Goal: Task Accomplishment & Management: Manage account settings

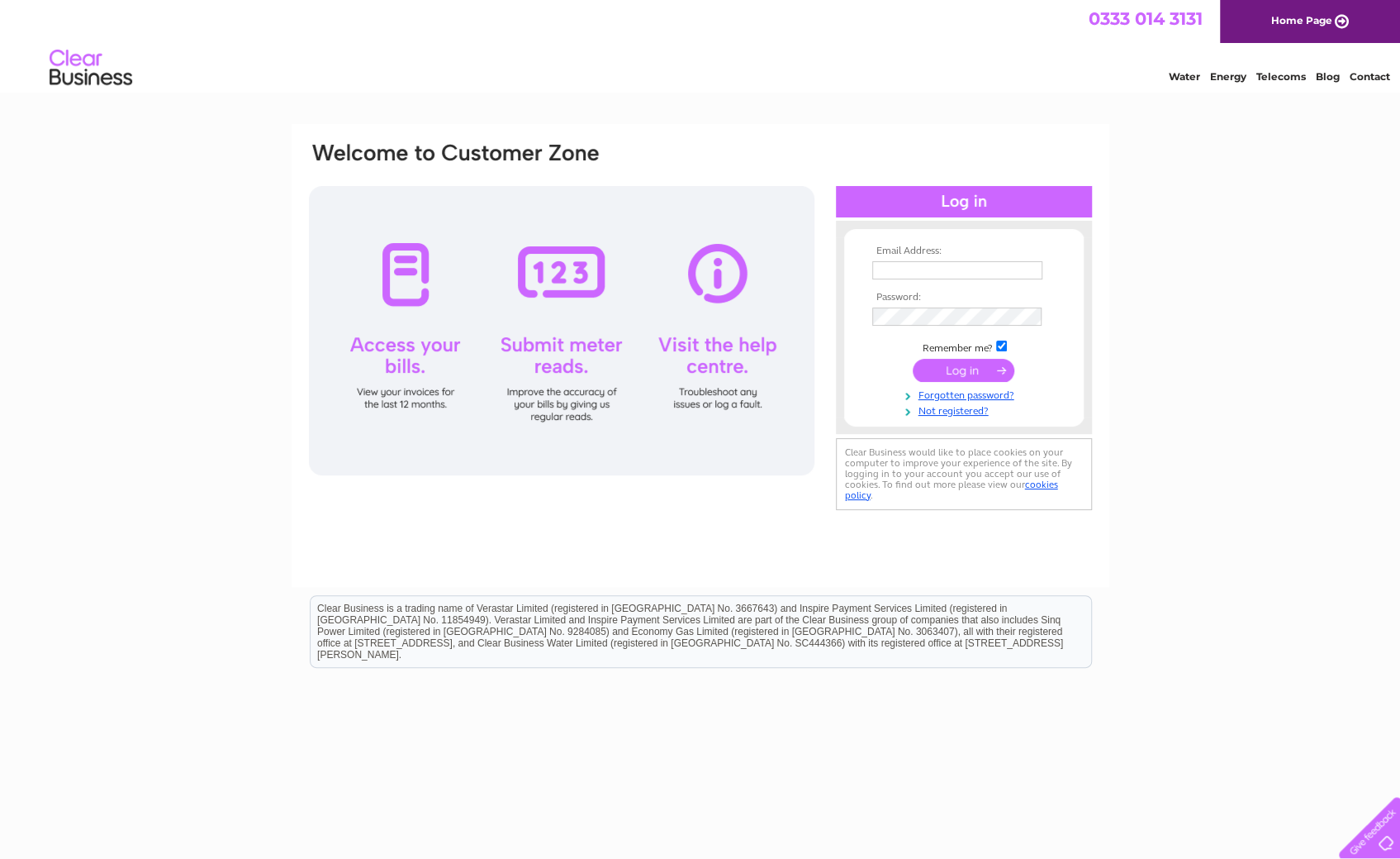
type input "[PERSON_NAME][EMAIL_ADDRESS][PERSON_NAME][DOMAIN_NAME]"
click at [413, 209] on div "Email Address: [PERSON_NAME][EMAIL_ADDRESS][PERSON_NAME][DOMAIN_NAME] Password:" at bounding box center [700, 496] width 1400 height 745
click at [413, 370] on input "submit" at bounding box center [964, 370] width 101 height 23
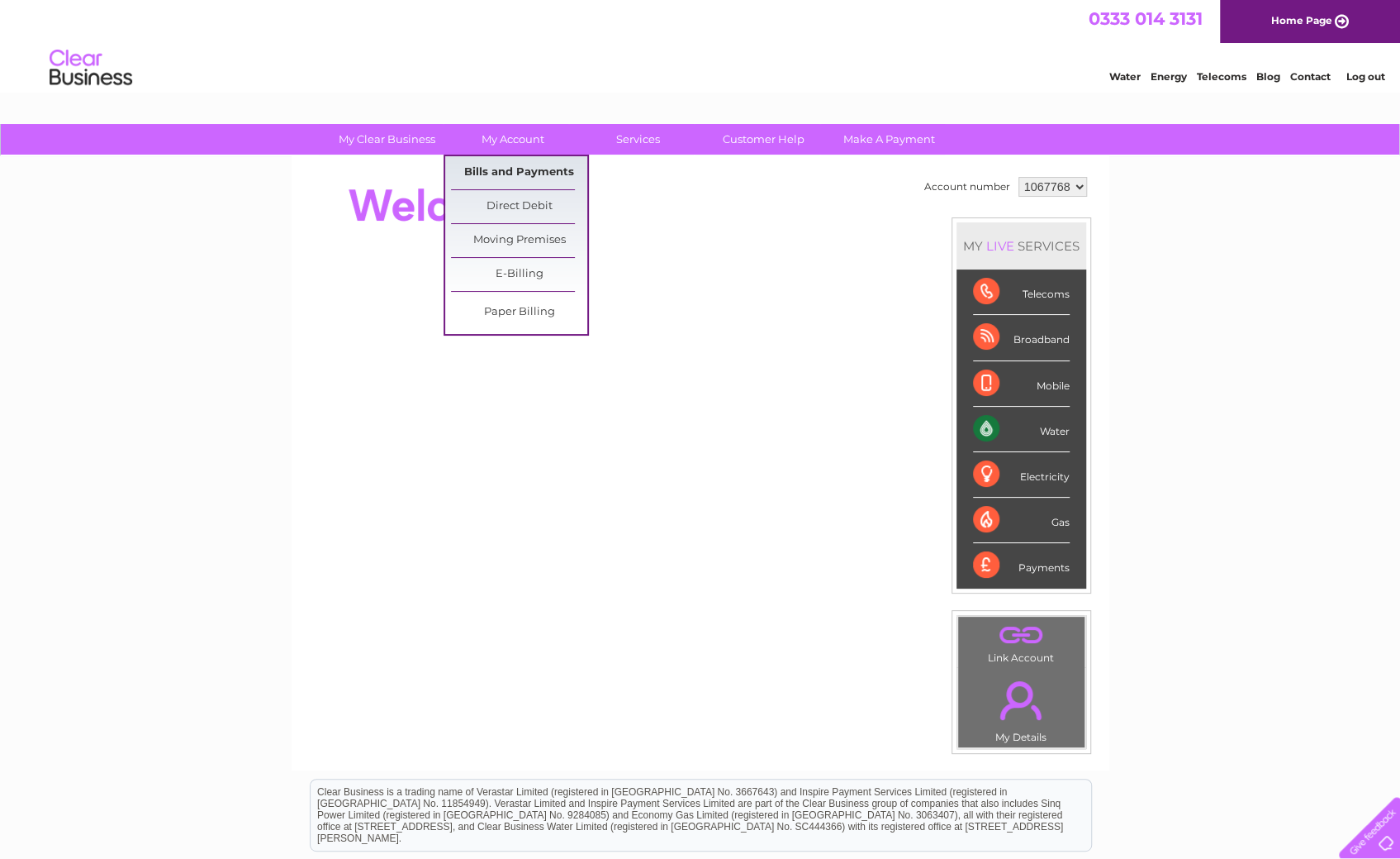
click at [537, 174] on link "Bills and Payments" at bounding box center [519, 172] width 136 height 33
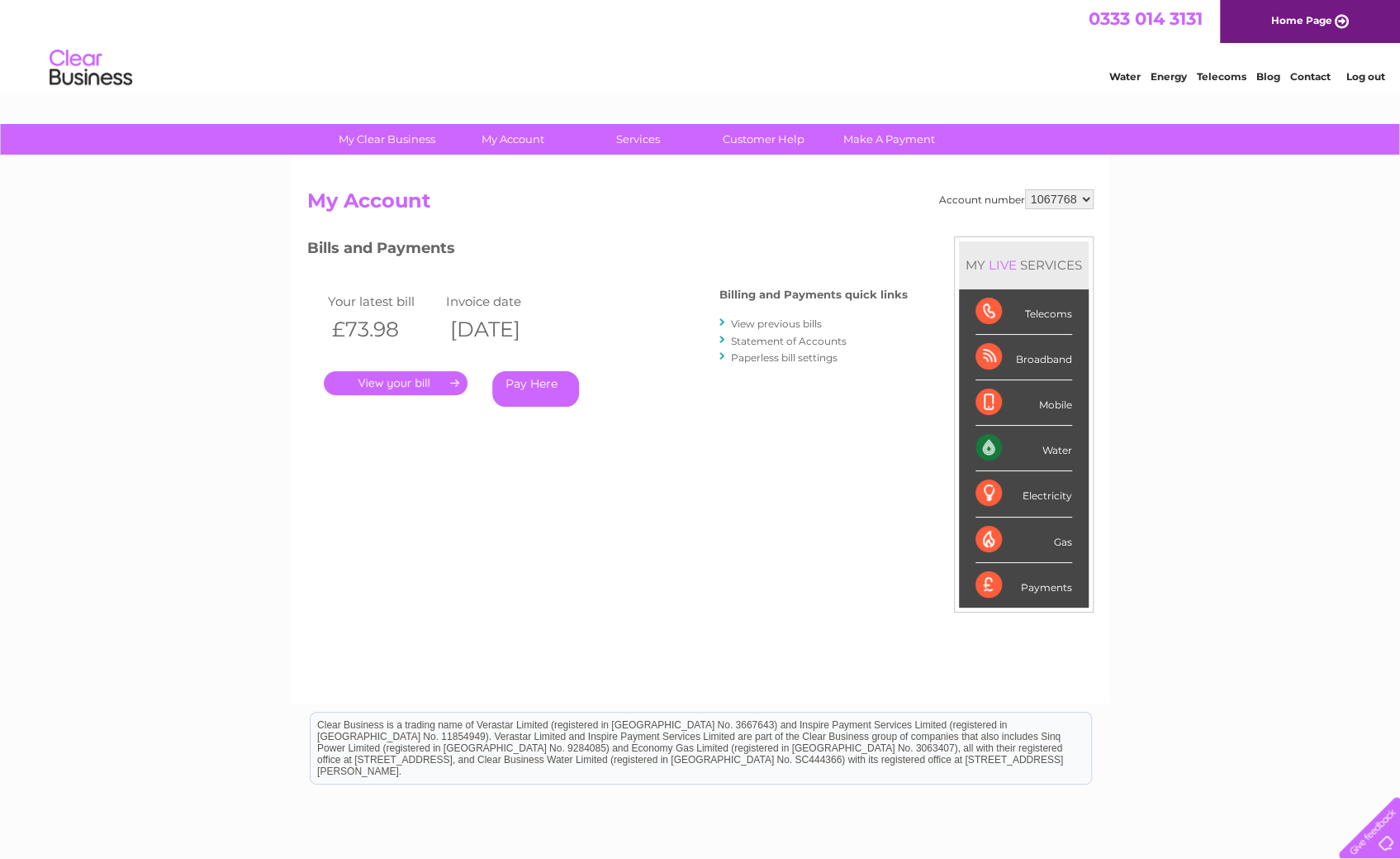
click at [412, 384] on link "." at bounding box center [396, 383] width 144 height 24
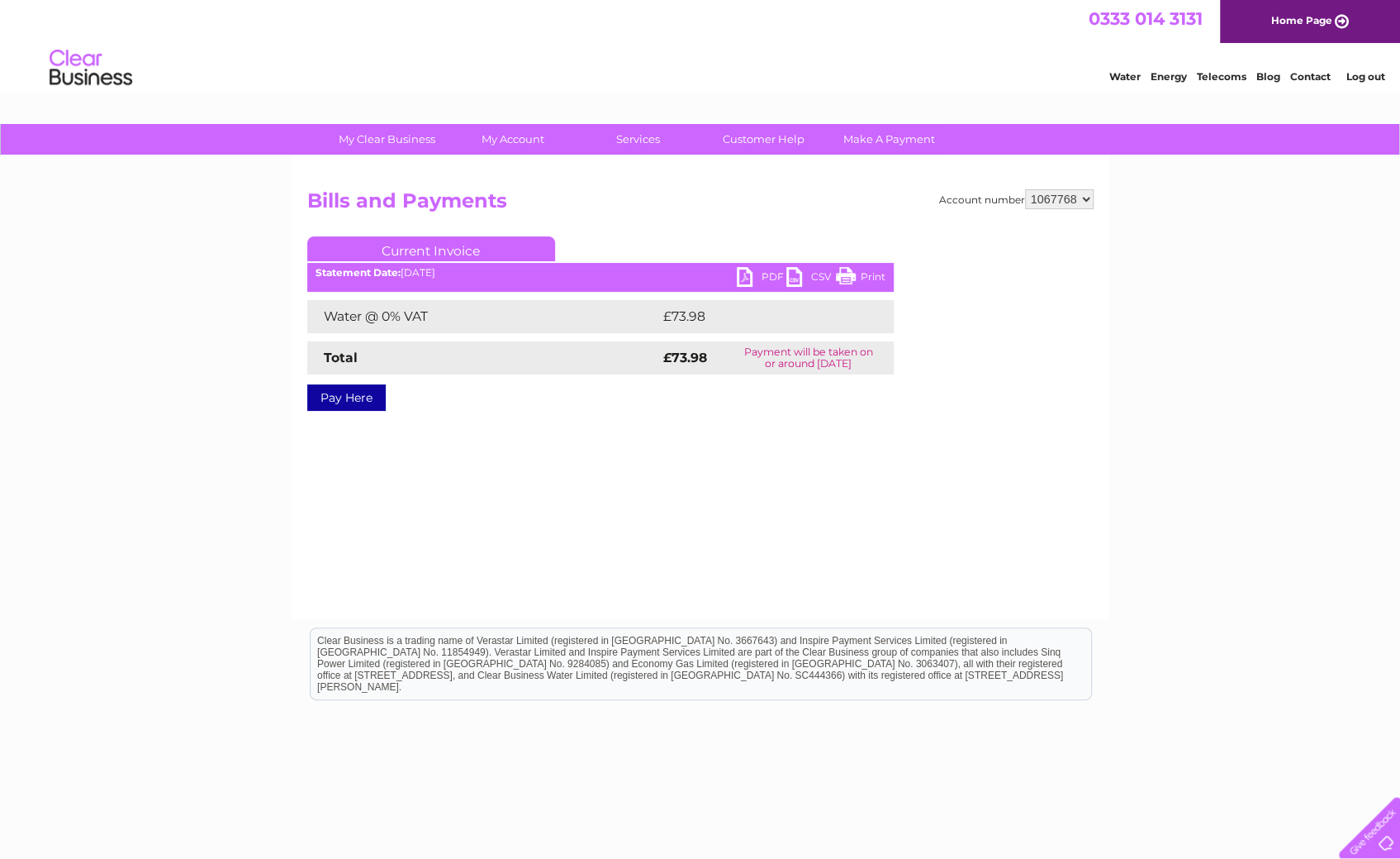
click at [764, 272] on link "PDF" at bounding box center [761, 279] width 50 height 24
